Goal: Information Seeking & Learning: Find specific fact

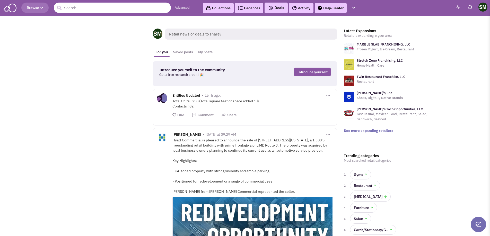
click at [96, 12] on input "text" at bounding box center [112, 8] width 117 height 10
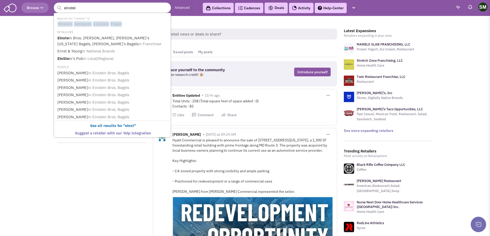
type input "[PERSON_NAME]"
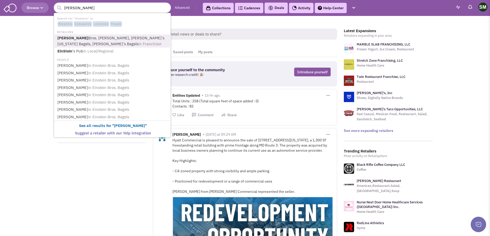
click at [114, 37] on link "Einstein Bros. Bagels, Noah's New York Bagels, Noah's Bagels in Franchisor" at bounding box center [113, 41] width 114 height 13
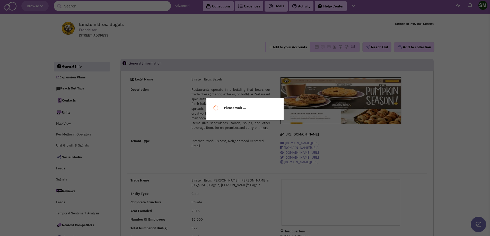
select select
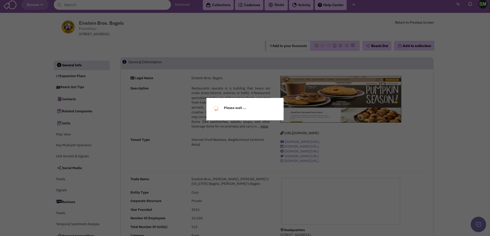
scroll to position [3, 0]
select select
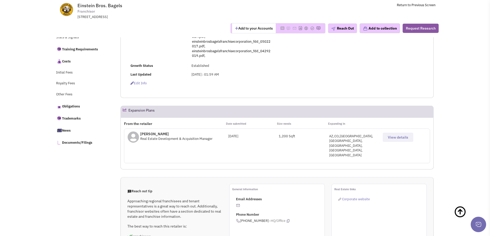
scroll to position [210, 0]
click at [403, 138] on span "View details" at bounding box center [398, 137] width 20 height 5
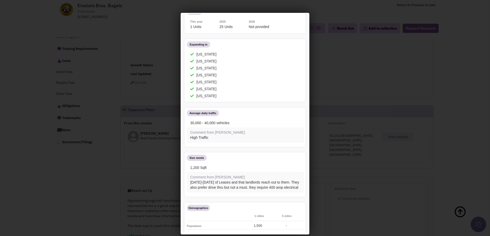
scroll to position [0, 0]
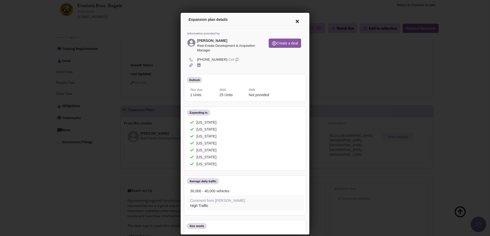
click at [198, 65] on icon at bounding box center [198, 65] width 3 height 4
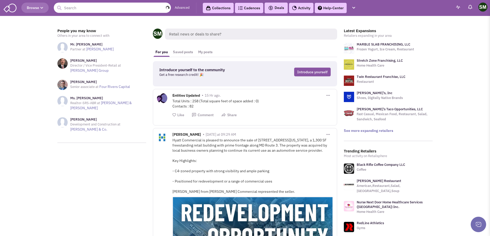
click at [92, 9] on input "text" at bounding box center [112, 8] width 117 height 10
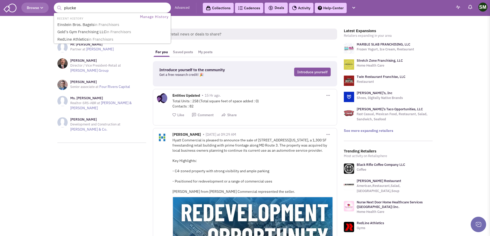
type input "plucker"
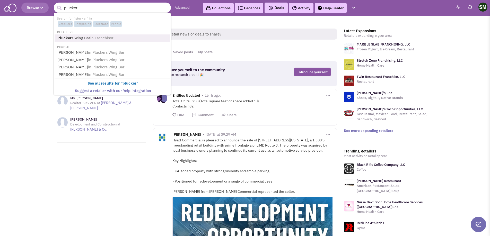
click at [90, 37] on span "in Franchisor" at bounding box center [101, 38] width 23 height 5
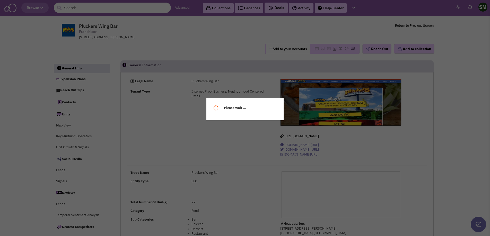
select select
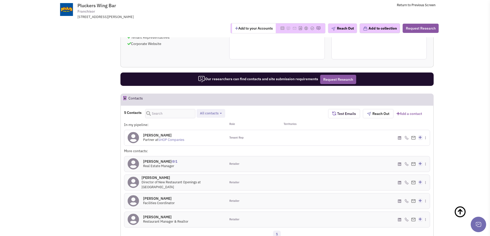
scroll to position [355, 0]
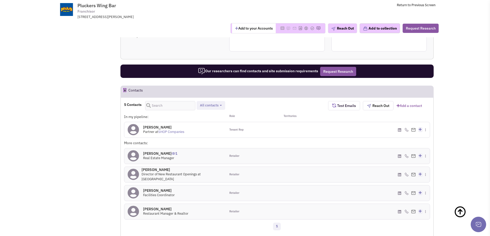
drag, startPoint x: 131, startPoint y: 91, endPoint x: 144, endPoint y: 91, distance: 13.2
click at [143, 91] on h2 "Contacts" at bounding box center [136, 91] width 14 height 11
drag, startPoint x: 144, startPoint y: 90, endPoint x: 131, endPoint y: 91, distance: 13.7
click at [131, 91] on h2 "Contacts" at bounding box center [136, 91] width 14 height 11
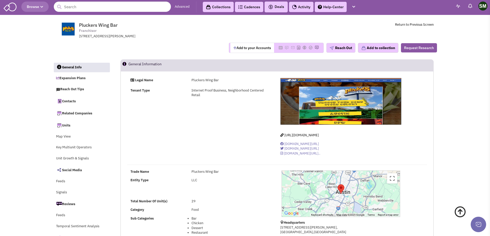
scroll to position [0, 0]
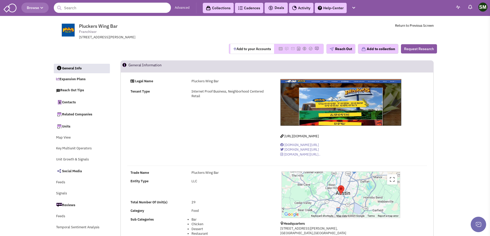
click at [192, 173] on div "Pluckers Wing Bar" at bounding box center [231, 173] width 86 height 5
click at [197, 181] on div "LLC" at bounding box center [231, 181] width 86 height 5
